Goal: Task Accomplishment & Management: Complete application form

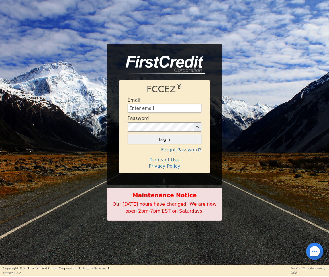
click at [147, 107] on input "text" at bounding box center [164, 108] width 74 height 9
type input "[EMAIL_ADDRESS][DOMAIN_NAME]"
click at [127, 135] on button "Login" at bounding box center [164, 140] width 74 height 10
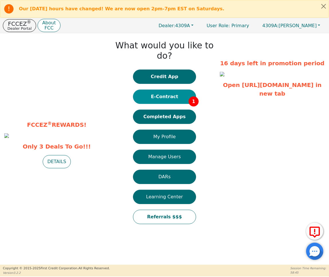
click at [167, 90] on button "E-Contract 1" at bounding box center [164, 97] width 63 height 14
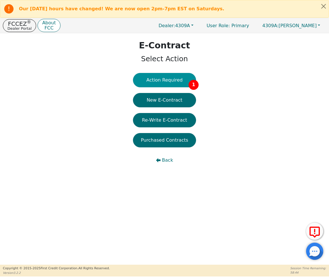
click at [170, 82] on button "Action Required 1" at bounding box center [164, 80] width 63 height 14
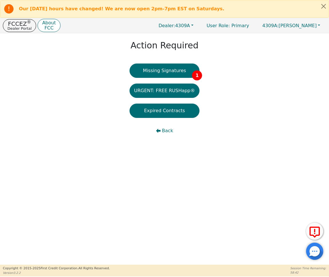
click at [166, 70] on button "Missing Signatures 1" at bounding box center [164, 71] width 70 height 14
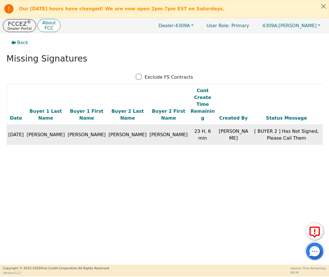
scroll to position [0, 27]
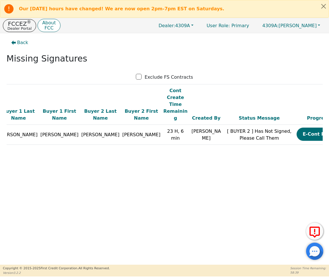
click at [296, 129] on button "E-Cont Prog" at bounding box center [317, 134] width 43 height 13
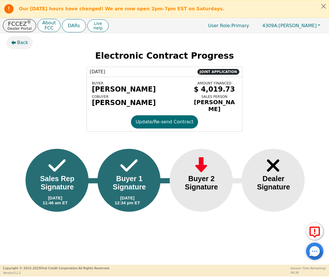
click at [25, 46] on button "Back" at bounding box center [20, 42] width 26 height 13
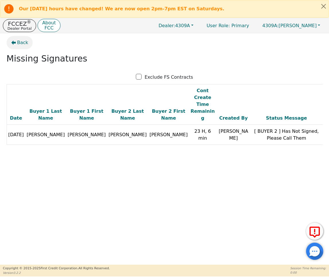
click at [25, 46] on button "Back" at bounding box center [20, 42] width 26 height 13
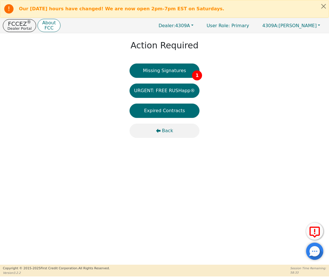
click at [165, 133] on span "Back" at bounding box center [167, 130] width 11 height 7
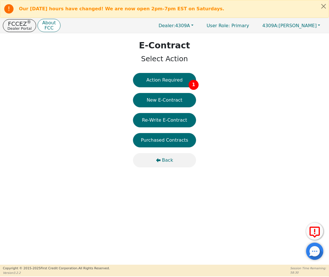
click at [165, 157] on span "Back" at bounding box center [167, 160] width 11 height 7
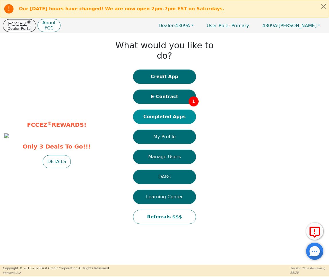
click at [163, 110] on button "Completed Apps" at bounding box center [164, 117] width 63 height 14
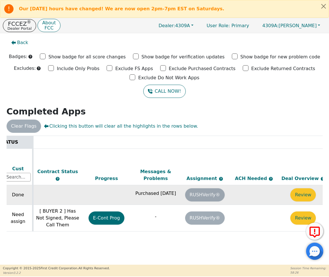
scroll to position [0, 309]
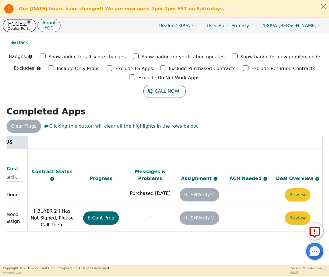
click at [300, 212] on button "Review" at bounding box center [297, 218] width 25 height 13
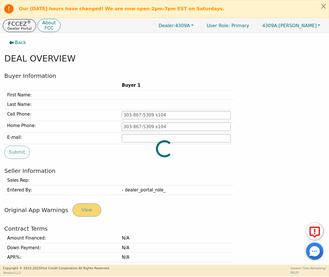
type input "330-464-3750"
type input "jtucker@heritagerehab.net"
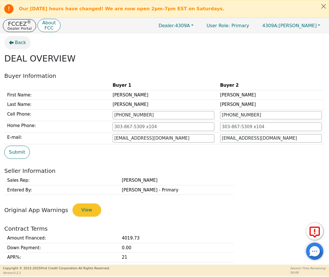
click at [13, 38] on button "Back" at bounding box center [17, 42] width 26 height 13
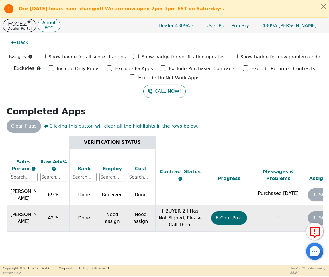
scroll to position [0, 185]
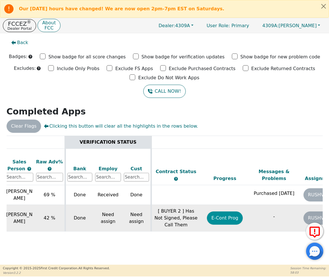
click at [228, 212] on button "E-Cont Prog" at bounding box center [225, 218] width 36 height 13
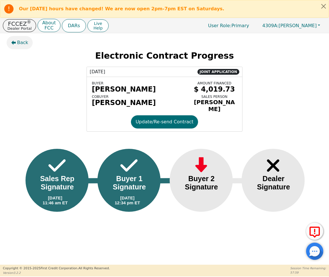
click at [16, 38] on button "Back" at bounding box center [20, 42] width 26 height 13
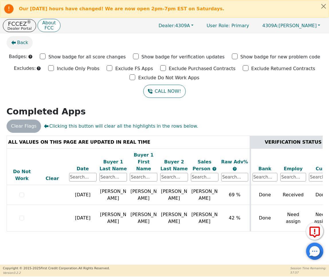
click at [17, 40] on button "Back" at bounding box center [20, 42] width 26 height 13
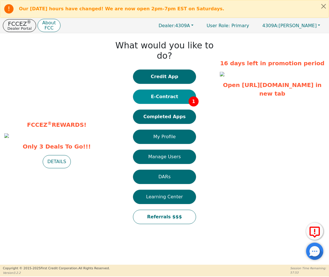
click at [171, 90] on button "E-Contract 1" at bounding box center [164, 97] width 63 height 14
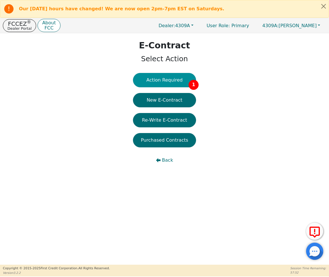
click at [169, 82] on button "Action Required 1" at bounding box center [164, 80] width 63 height 14
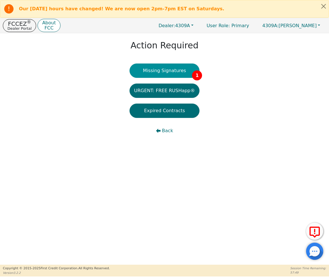
click at [165, 68] on button "Missing Signatures 1" at bounding box center [164, 71] width 70 height 14
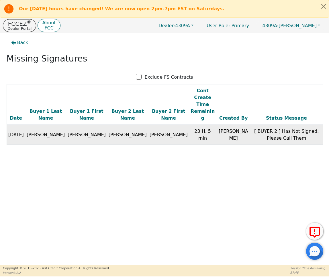
scroll to position [0, 27]
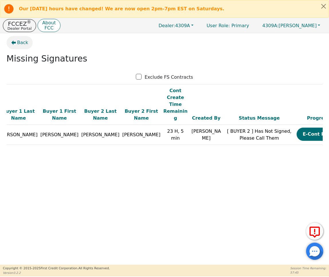
click at [21, 39] on button "Back" at bounding box center [20, 42] width 26 height 13
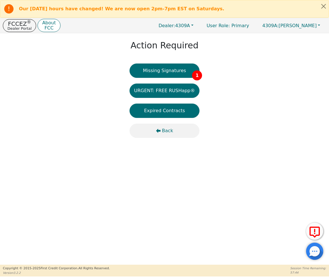
click at [165, 126] on button "Back" at bounding box center [164, 131] width 70 height 14
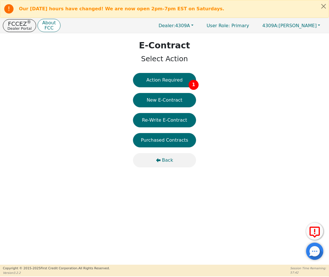
click at [163, 158] on span "Back" at bounding box center [167, 160] width 11 height 7
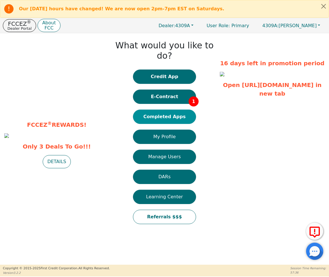
click at [165, 110] on button "Completed Apps" at bounding box center [164, 117] width 63 height 14
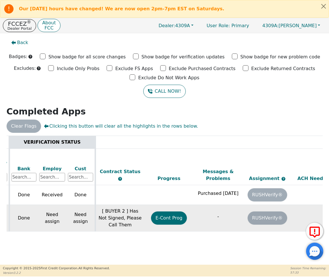
scroll to position [0, 309]
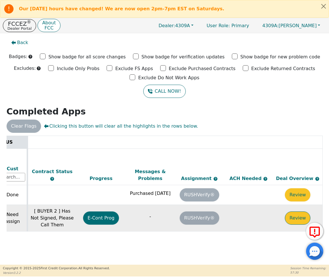
click at [296, 215] on button "Review" at bounding box center [297, 218] width 25 height 13
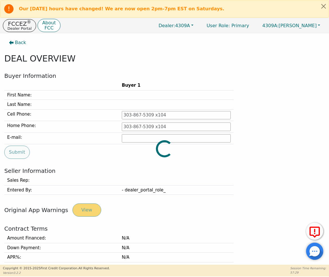
type input "330-464-3750"
type input "jtucker@heritagerehab.net"
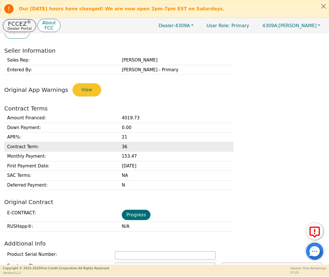
scroll to position [122, 0]
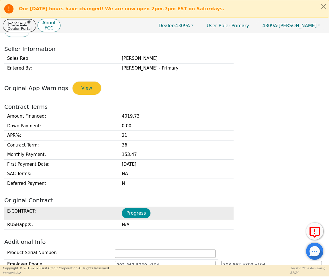
click at [136, 211] on button "Progress" at bounding box center [136, 213] width 29 height 10
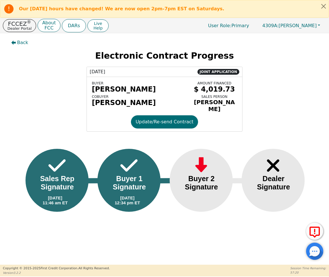
drag, startPoint x: 63, startPoint y: 182, endPoint x: 68, endPoint y: 181, distance: 4.7
click at [63, 182] on div "Sales Rep Signature" at bounding box center [57, 183] width 46 height 17
click at [316, 229] on icon at bounding box center [314, 232] width 14 height 14
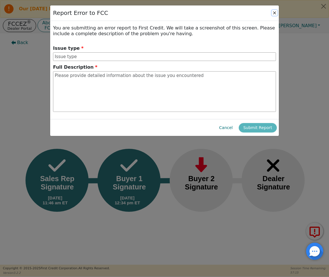
click at [273, 11] on button "Close" at bounding box center [274, 13] width 6 height 6
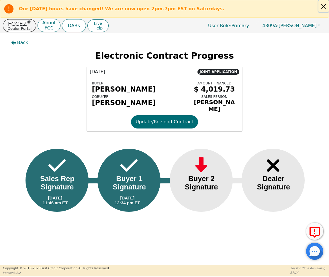
click at [323, 6] on button "Close alert" at bounding box center [323, 6] width 10 height 12
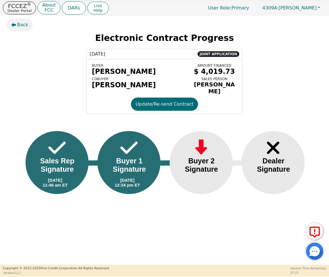
click at [10, 27] on button "Back" at bounding box center [20, 24] width 26 height 13
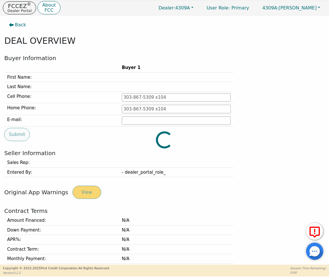
type input "330-464-3750"
type input "jtucker@heritagerehab.net"
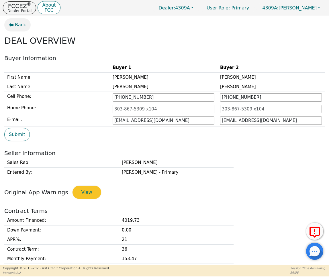
click at [22, 25] on span "Back" at bounding box center [20, 24] width 11 height 7
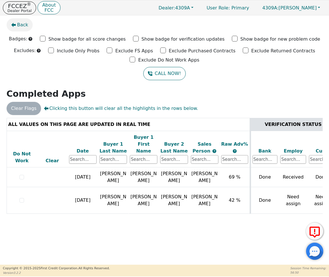
click at [25, 24] on span "Back" at bounding box center [22, 24] width 11 height 7
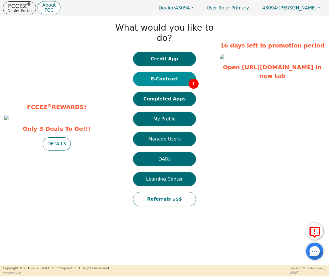
click at [168, 72] on button "E-Contract 1" at bounding box center [164, 79] width 63 height 14
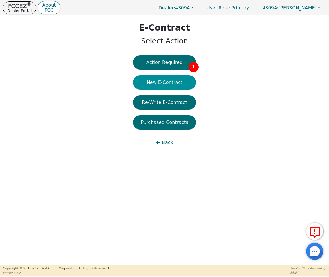
click at [166, 81] on button "New E-Contract" at bounding box center [164, 82] width 63 height 14
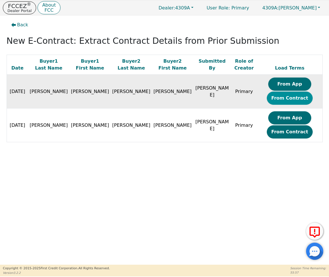
click at [268, 97] on button "From Contract" at bounding box center [290, 98] width 46 height 13
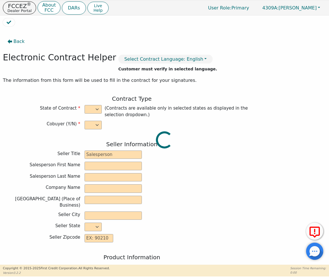
select select "y"
type input "Distributor/ Owner"
type input "Zachary"
type input "Bays"
type input "HYDRO AIR CARE LLC"
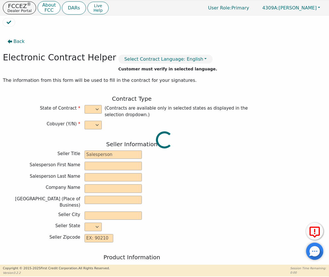
type input "12182 ANCHOR DR SUITE B"
type input "HOWARD"
select select "OH"
type input "43028"
type input "Rainbow"
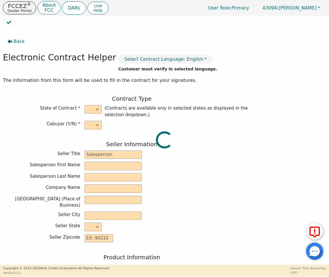
type input "SRX"
type input "22782898"
type input "Jessica"
type input "Tucker"
type input "jtucker@heritagerehab.net"
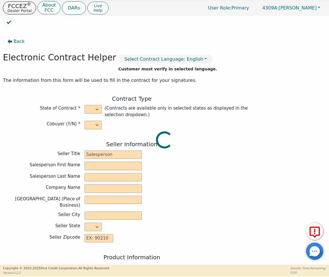
type input "jtucker@heritagerehab.net"
type input "Joshua"
type input "Smith"
type input "crazzyboy2144691@yahoo.com"
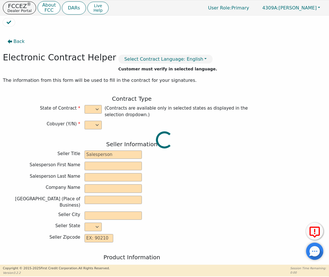
type input "772 Beechwood Ave"
type input "Wooster"
type input "Wayne"
select select "OH"
type input "44691"
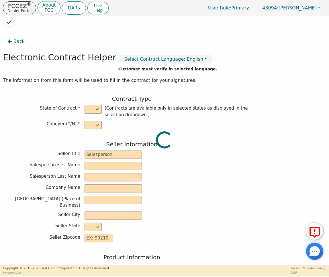
type input "2025-09-15"
type input "21.98"
type input "2025-09-27"
type input "36"
type input "0"
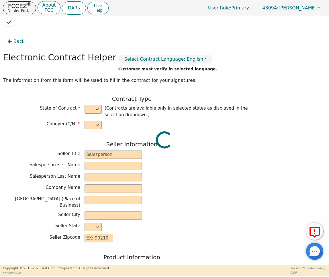
type input "3748.00"
type input "7.25"
type input "271.73"
type input "0.00"
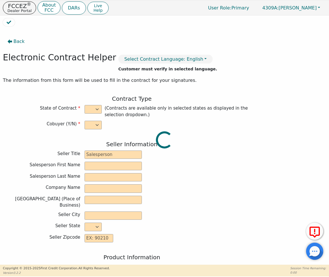
type input "4019.73"
type input "5465.52"
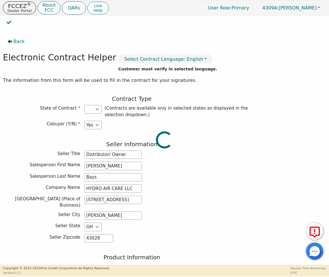
select select "OH"
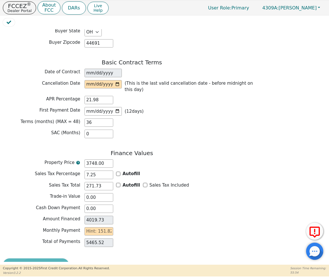
scroll to position [422, 0]
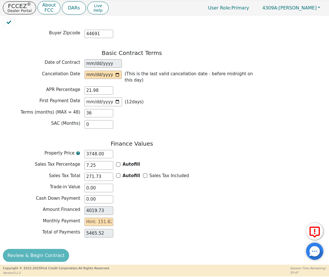
click at [116, 98] on input "2025-09-27" at bounding box center [102, 102] width 37 height 9
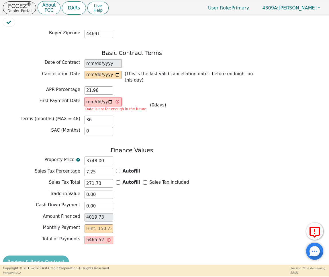
click at [113, 98] on input "2025-09-15" at bounding box center [102, 102] width 37 height 9
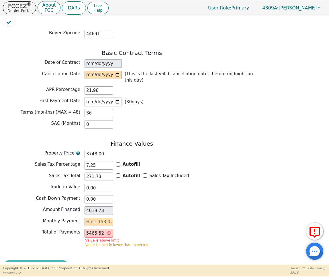
type input "2025-10-15"
click at [107, 72] on input "date" at bounding box center [102, 75] width 37 height 9
click at [119, 71] on input "date" at bounding box center [102, 75] width 37 height 9
type input "2025-09-18"
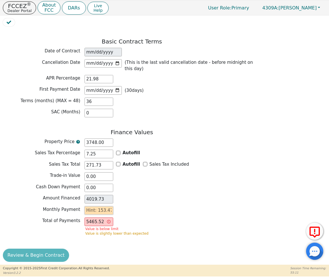
click at [107, 209] on input "text" at bounding box center [98, 210] width 29 height 9
type input "1"
type input "36.00"
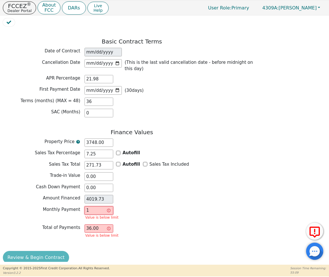
type input "15"
type input "540.00"
type input "153"
type input "5508.00"
type input "153.4"
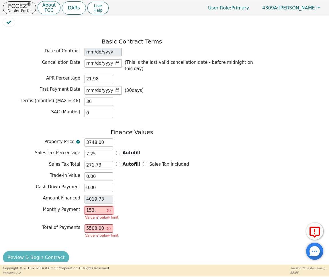
type input "5522.40"
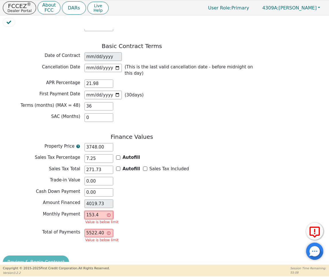
type input "153.47"
type input "5524.92"
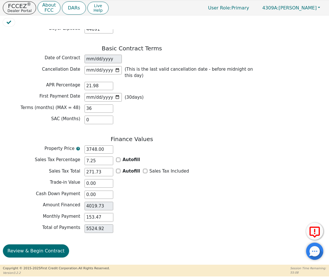
scroll to position [422, 0]
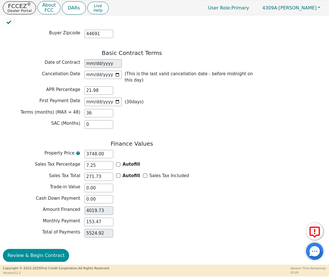
type input "153.47"
click at [53, 253] on button "Review & Begin Contract" at bounding box center [36, 255] width 66 height 13
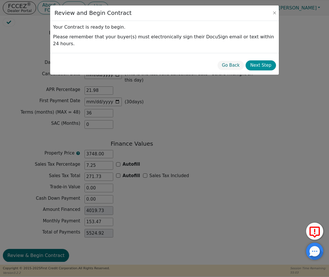
click at [271, 60] on button "Next Step" at bounding box center [260, 65] width 30 height 10
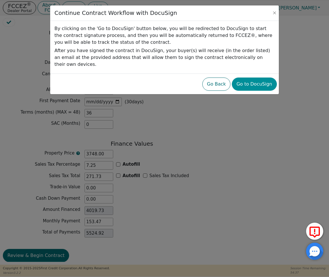
click at [269, 78] on button "Go to DocuSign" at bounding box center [254, 84] width 45 height 13
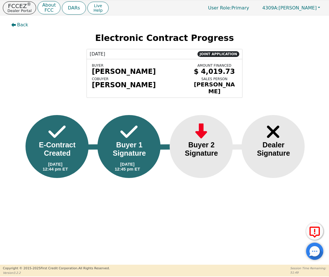
click at [28, 26] on button "Back" at bounding box center [20, 24] width 26 height 13
